Goal: Navigation & Orientation: Find specific page/section

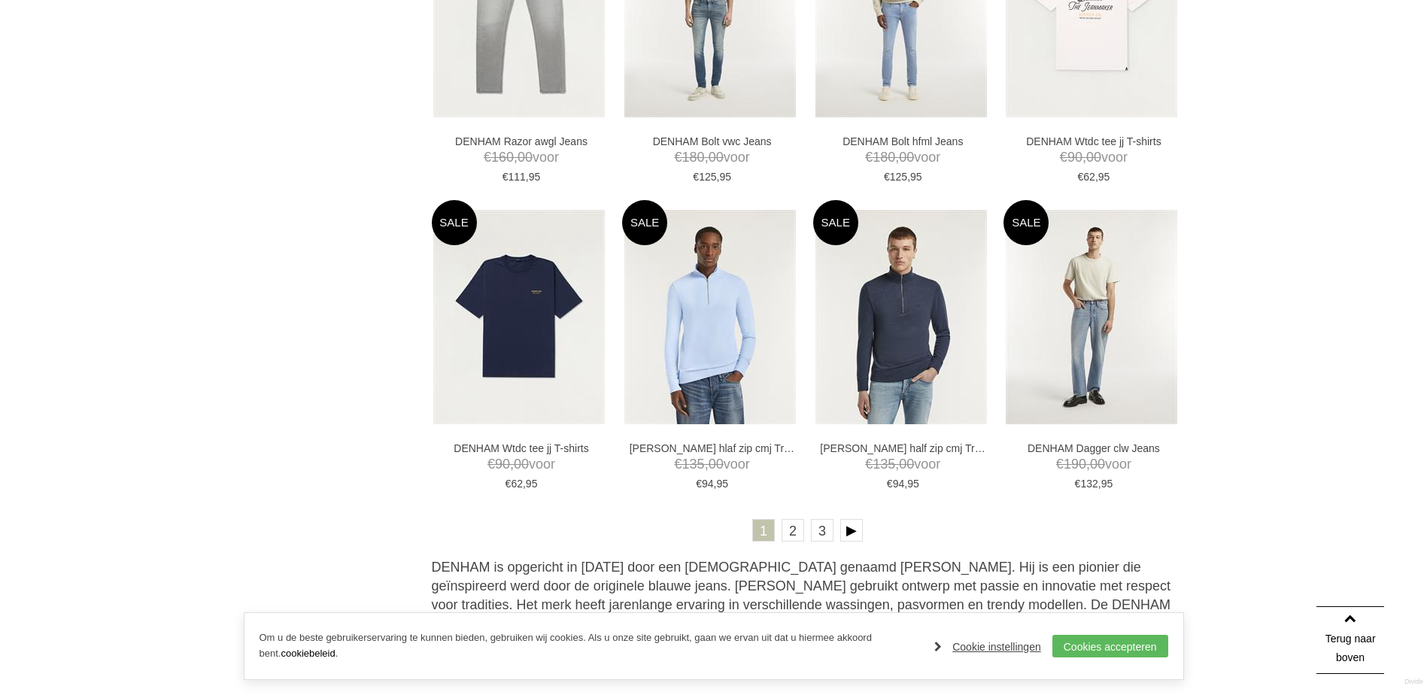
scroll to position [2859, 0]
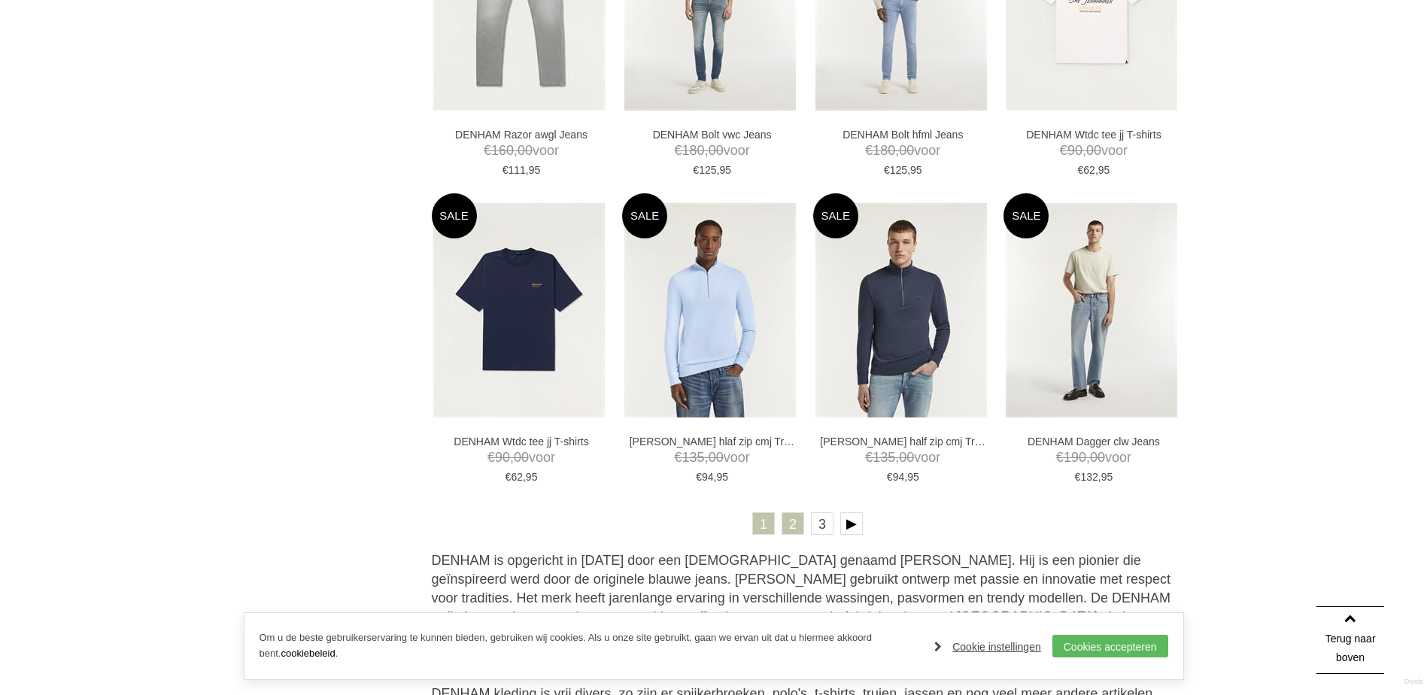
click at [792, 523] on link "2" at bounding box center [793, 523] width 23 height 23
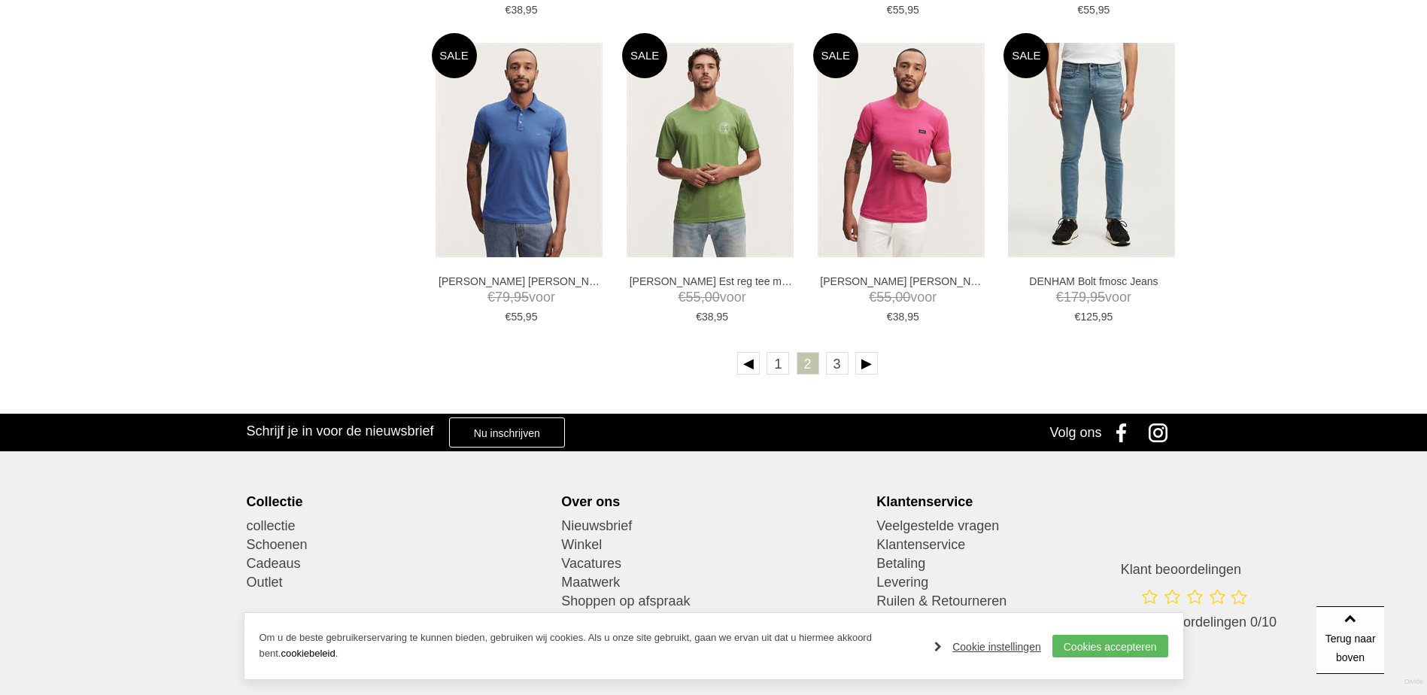
scroll to position [3009, 0]
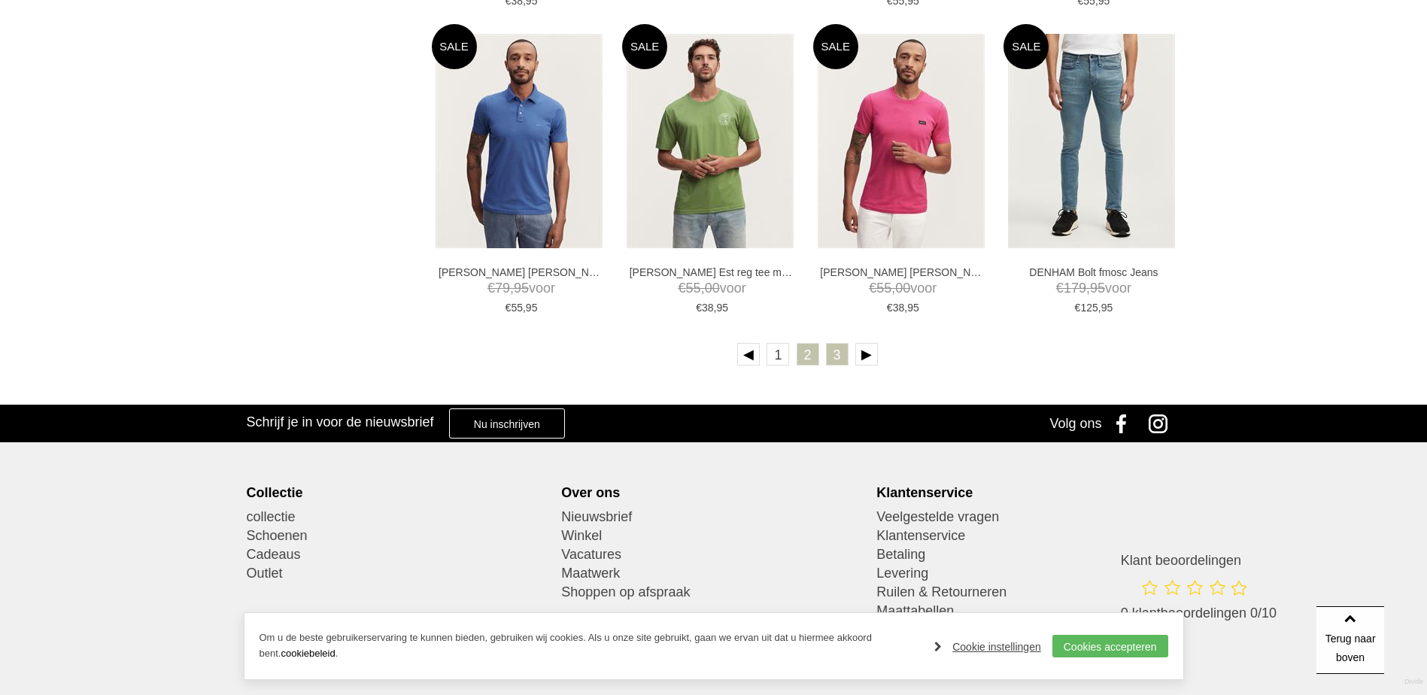
click at [838, 352] on link "3" at bounding box center [837, 354] width 23 height 23
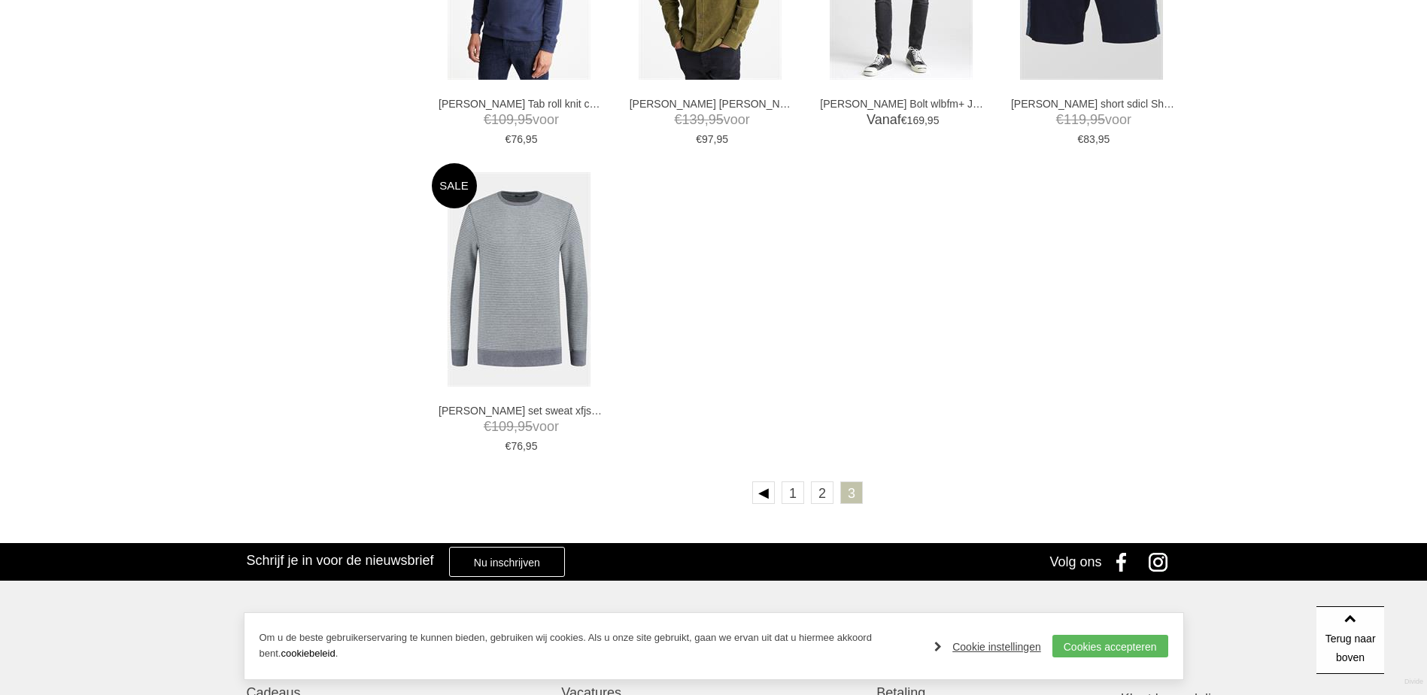
scroll to position [2257, 0]
